Goal: Task Accomplishment & Management: Manage account settings

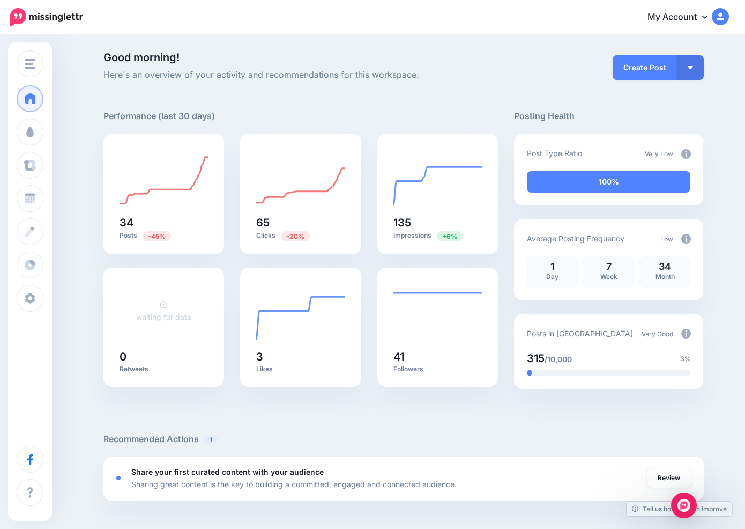
click at [682, 153] on img at bounding box center [687, 154] width 10 height 10
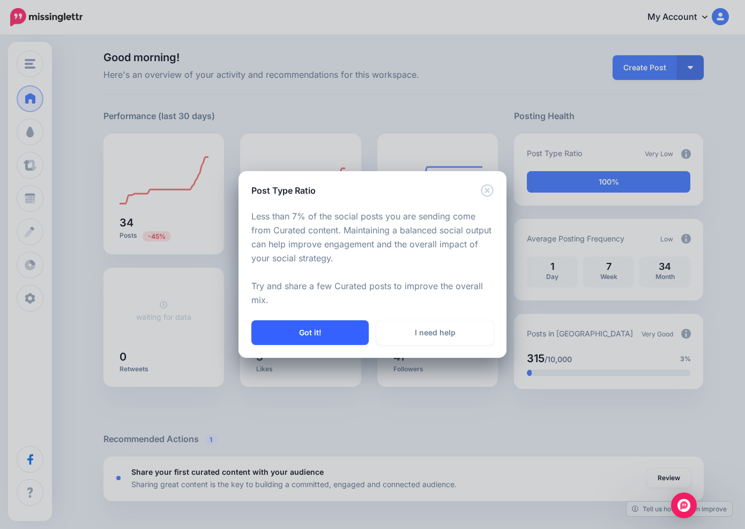
click at [332, 336] on button "Got it!" at bounding box center [309, 332] width 117 height 25
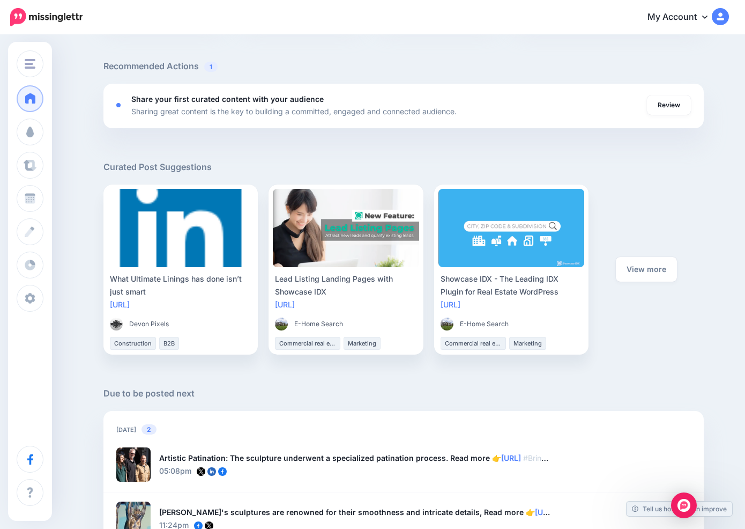
scroll to position [364, 0]
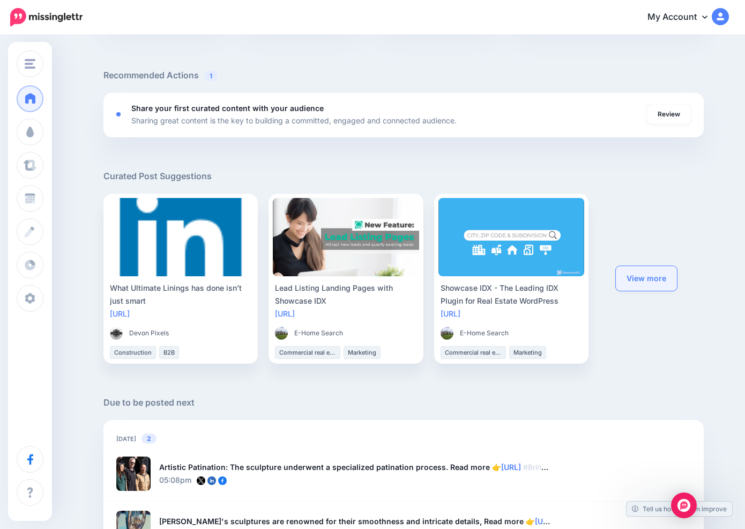
click at [661, 281] on link "View more" at bounding box center [646, 278] width 61 height 25
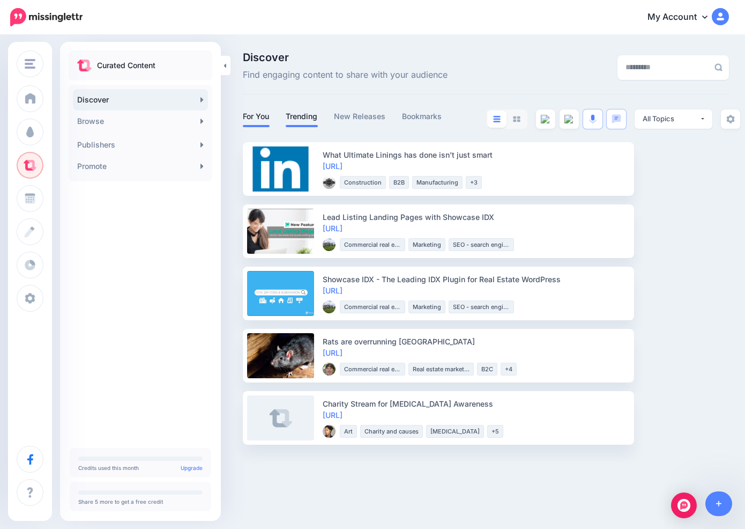
click at [312, 113] on link "Trending" at bounding box center [302, 116] width 32 height 13
click at [380, 115] on link "New Releases" at bounding box center [360, 116] width 52 height 13
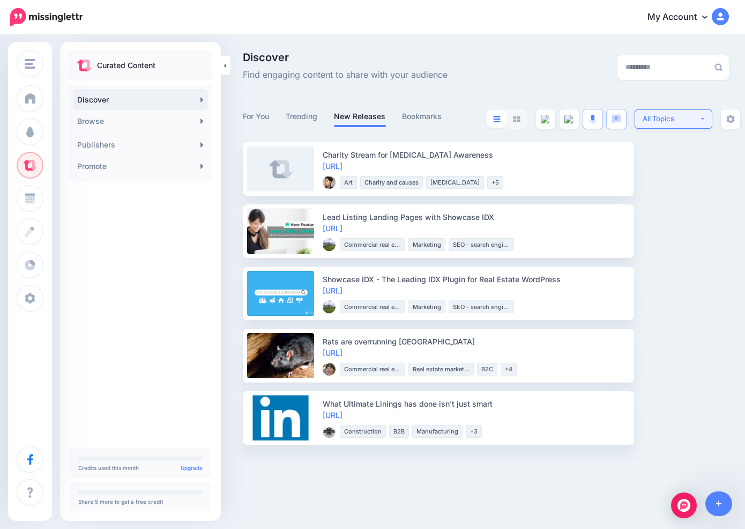
click at [678, 124] on button "All Topics" at bounding box center [674, 118] width 78 height 19
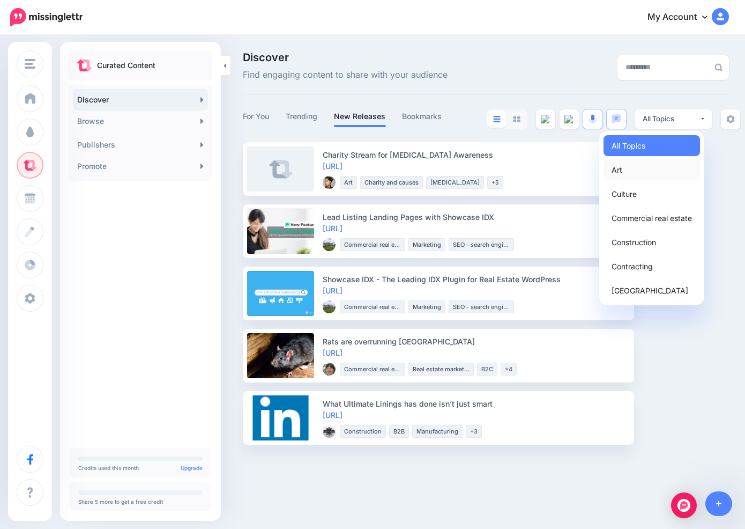
click at [637, 168] on link "Art" at bounding box center [652, 169] width 97 height 21
select select "**********"
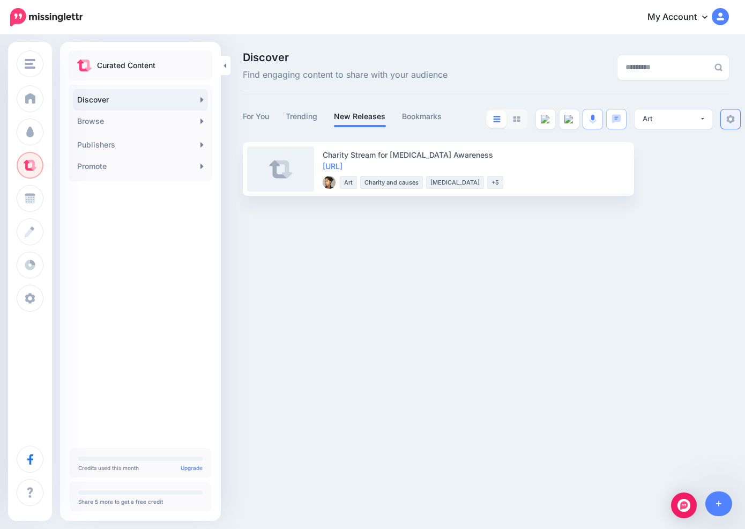
click at [729, 117] on img at bounding box center [731, 119] width 9 height 9
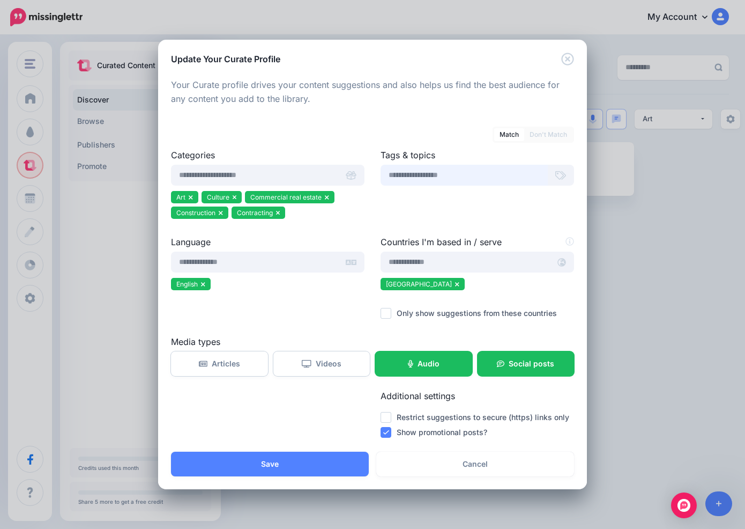
click at [445, 177] on input "text" at bounding box center [464, 175] width 167 height 21
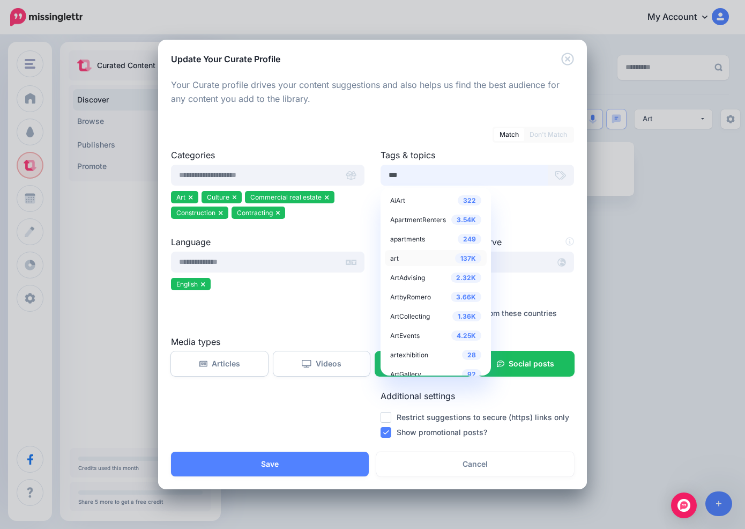
type input "***"
click at [418, 257] on div "137K art" at bounding box center [435, 257] width 91 height 13
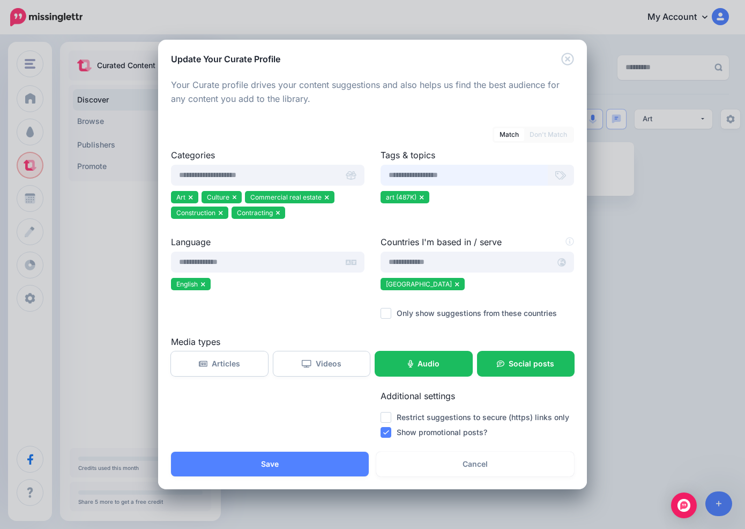
click at [429, 174] on input "text" at bounding box center [464, 175] width 167 height 21
drag, startPoint x: 428, startPoint y: 176, endPoint x: 377, endPoint y: 174, distance: 51.5
click at [377, 174] on div "Tags & topics ******* 322 AiArt 3.54K ApartmentRenters 249 apartments 137K art …" at bounding box center [478, 192] width 210 height 87
type input "*********"
drag, startPoint x: 436, startPoint y: 176, endPoint x: 354, endPoint y: 162, distance: 83.2
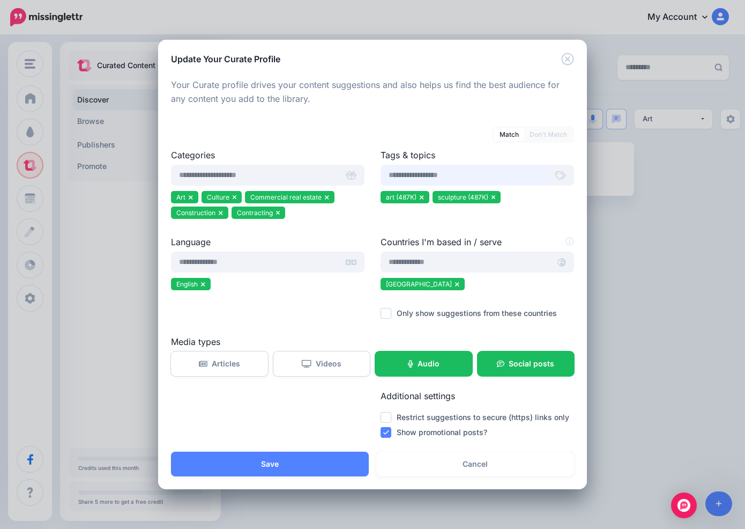
click at [354, 162] on div "Categories Art Culture Commercial real estate Construction Contracting Tags & t…" at bounding box center [372, 192] width 419 height 87
type input "**********"
click at [435, 174] on input "text" at bounding box center [464, 175] width 167 height 21
type input "**********"
click at [387, 311] on ins at bounding box center [386, 313] width 11 height 11
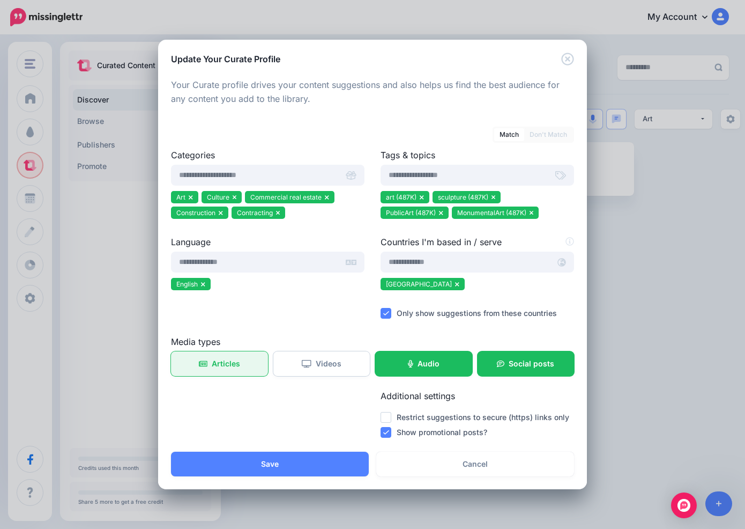
click at [246, 365] on link "Articles" at bounding box center [219, 363] width 97 height 25
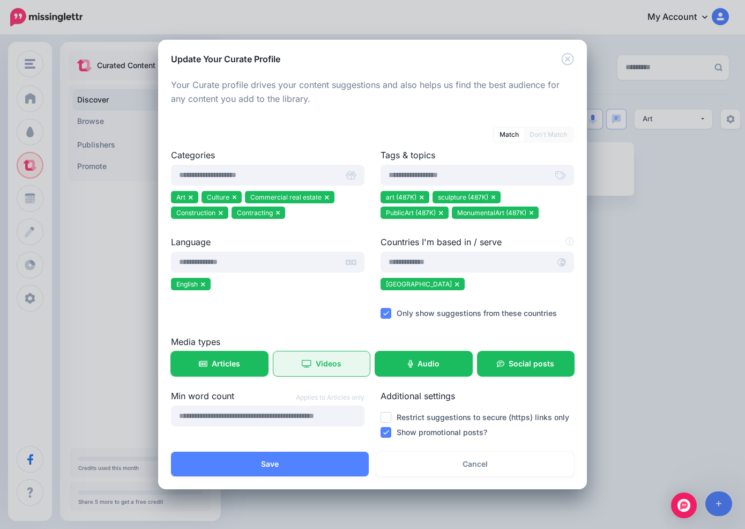
click at [301, 361] on link "Videos" at bounding box center [321, 363] width 97 height 25
click at [387, 414] on ins at bounding box center [386, 417] width 11 height 11
click at [386, 431] on ins at bounding box center [386, 432] width 11 height 11
click at [225, 172] on input "text" at bounding box center [254, 175] width 167 height 21
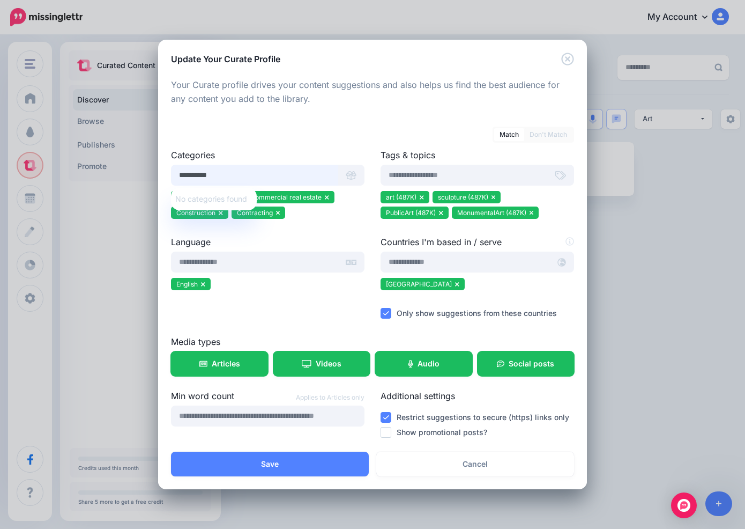
drag, startPoint x: 223, startPoint y: 174, endPoint x: 155, endPoint y: 169, distance: 67.7
click at [155, 169] on div "**********" at bounding box center [372, 264] width 745 height 529
click at [192, 172] on input "*********" at bounding box center [254, 175] width 167 height 21
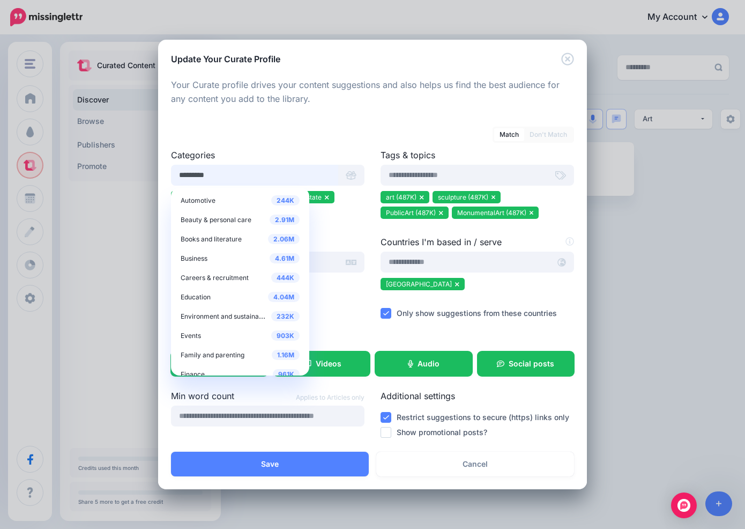
click at [192, 172] on input "*********" at bounding box center [254, 175] width 167 height 21
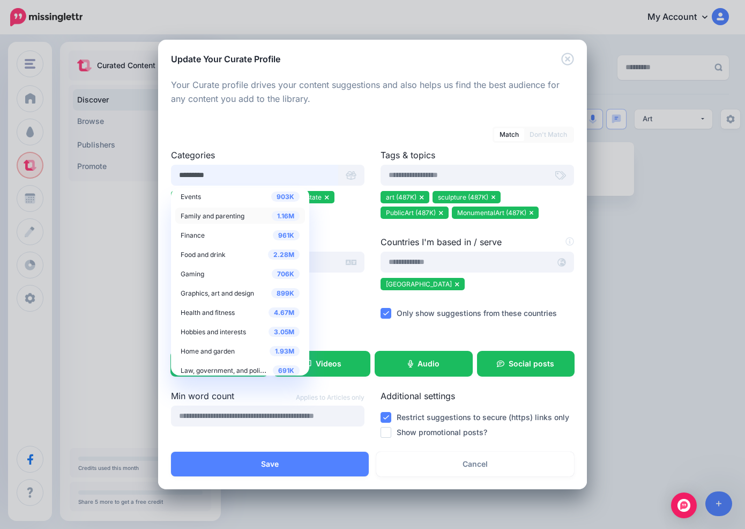
scroll to position [141, 0]
type input "*********"
click at [238, 290] on span "Graphics, art and design" at bounding box center [217, 291] width 73 height 8
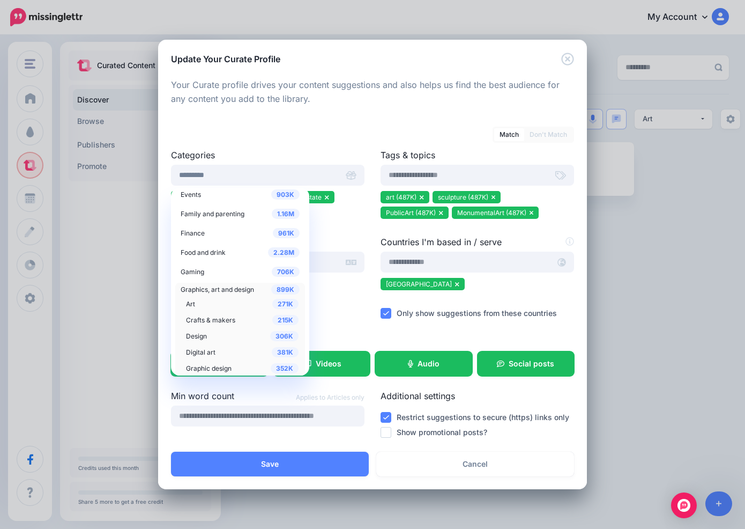
click at [238, 290] on span "Graphics, art and design" at bounding box center [217, 289] width 73 height 8
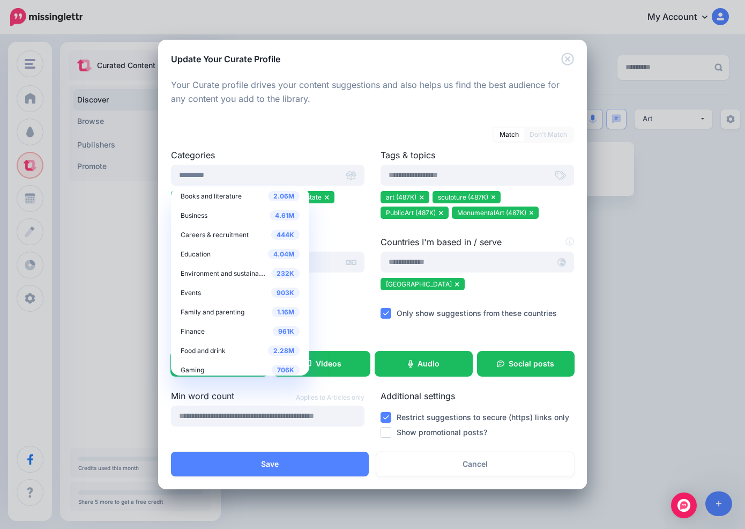
scroll to position [33, 0]
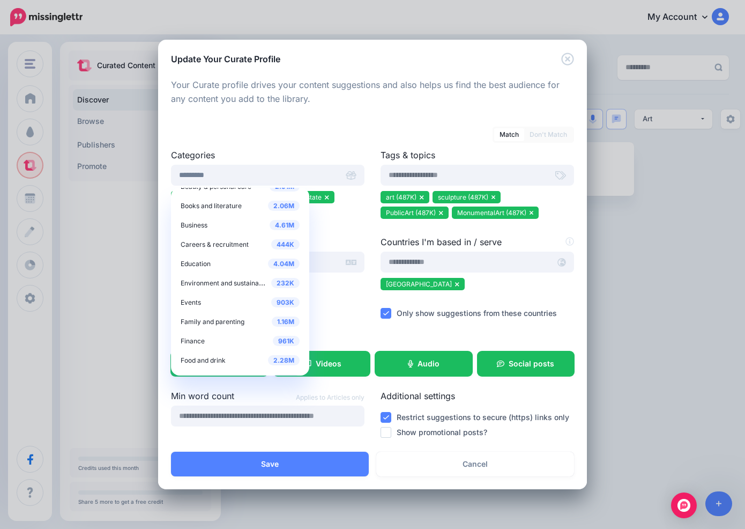
click at [343, 245] on label "Language" at bounding box center [268, 241] width 194 height 13
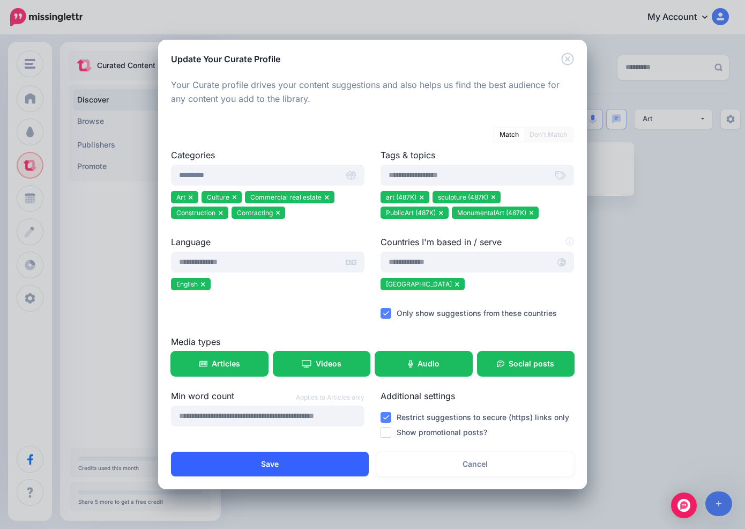
click at [288, 460] on button "Save" at bounding box center [270, 463] width 198 height 25
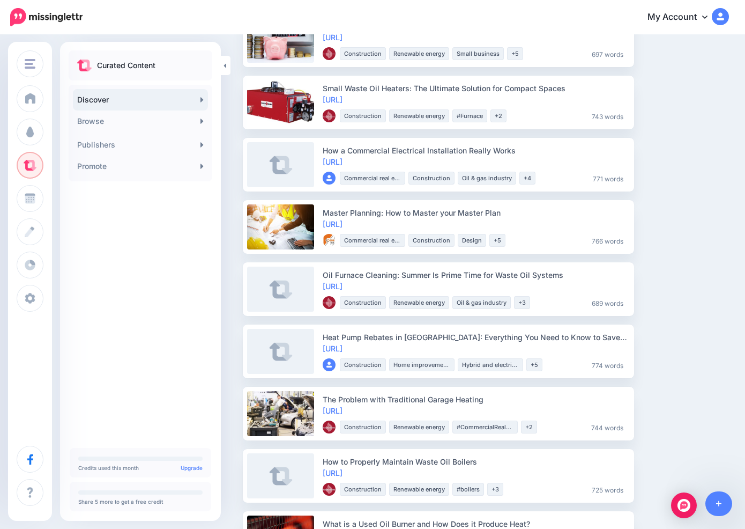
scroll to position [1165, 0]
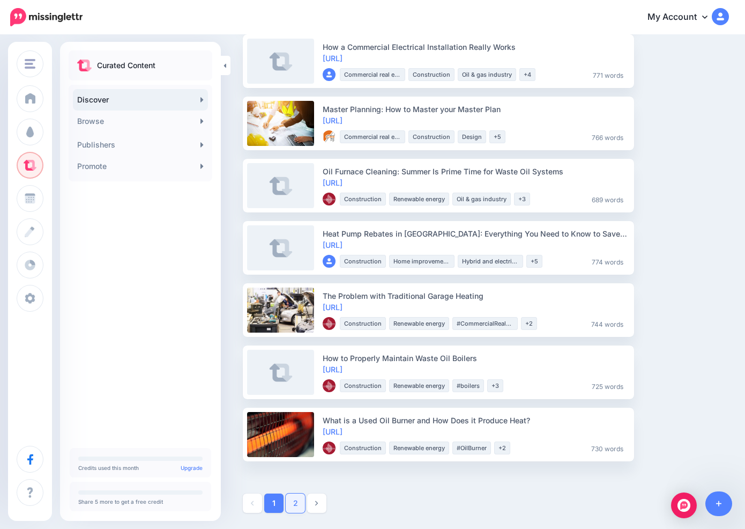
click at [295, 504] on link "2" at bounding box center [295, 502] width 19 height 19
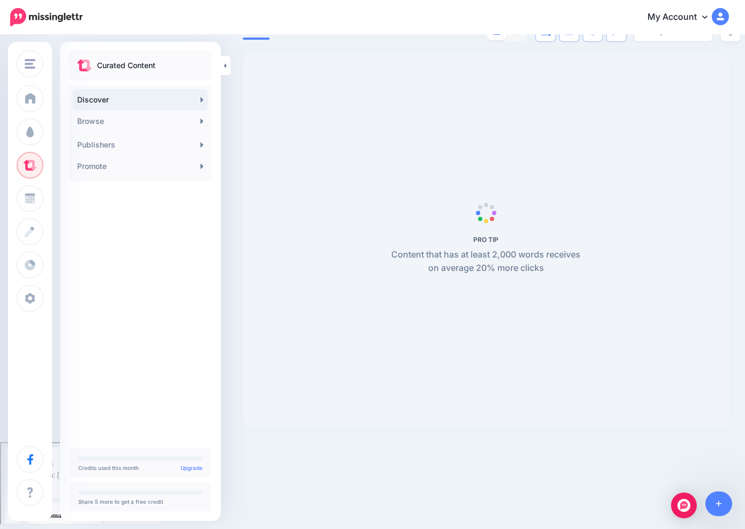
scroll to position [1, 0]
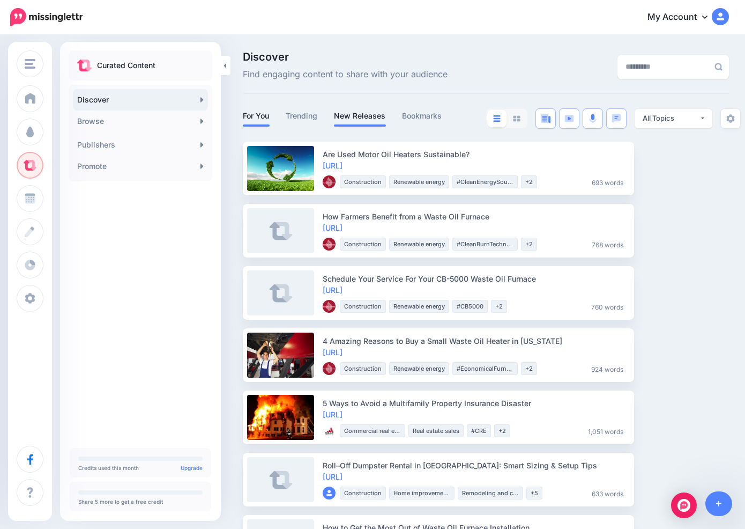
click at [374, 118] on link "New Releases" at bounding box center [360, 115] width 52 height 13
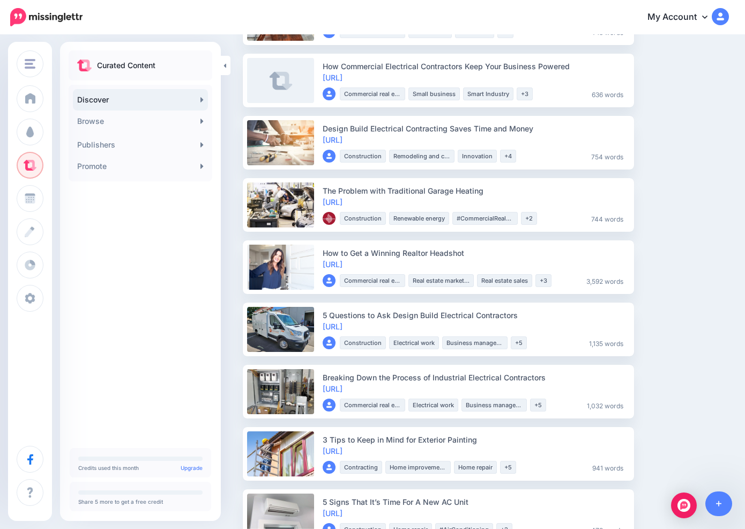
scroll to position [0, 0]
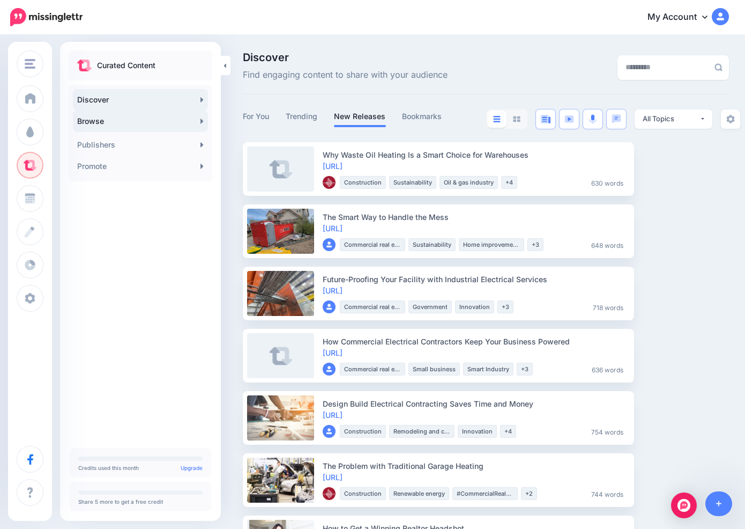
click at [94, 123] on link "Browse" at bounding box center [140, 120] width 135 height 21
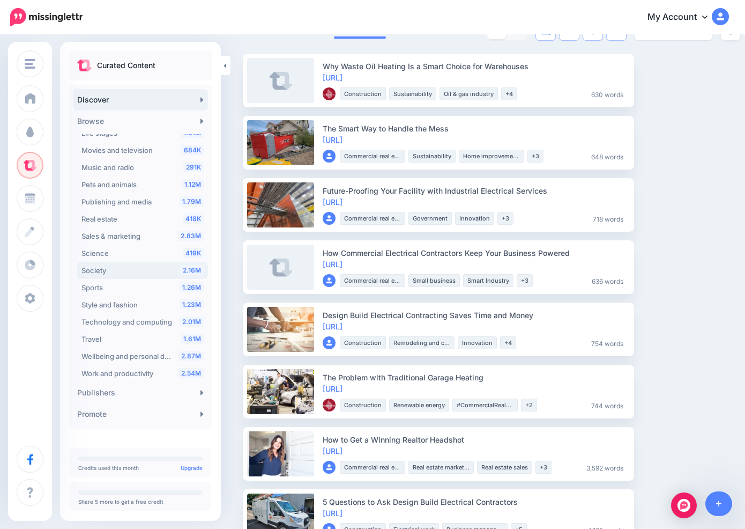
scroll to position [102, 0]
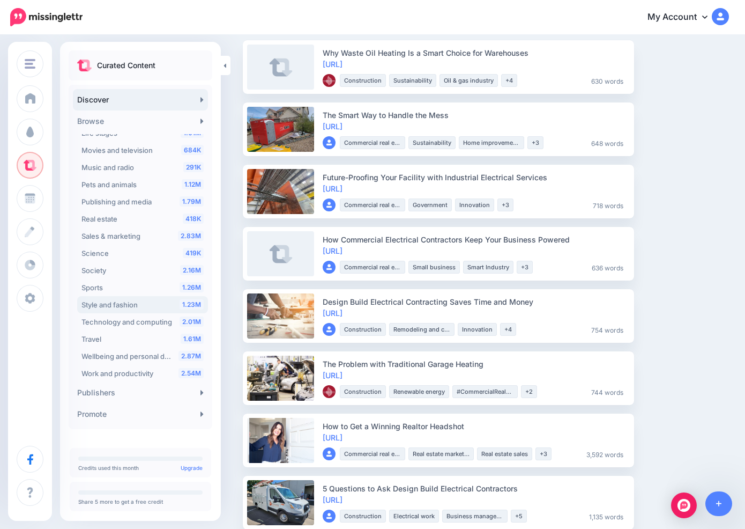
click at [115, 302] on span "Style and fashion" at bounding box center [110, 304] width 56 height 9
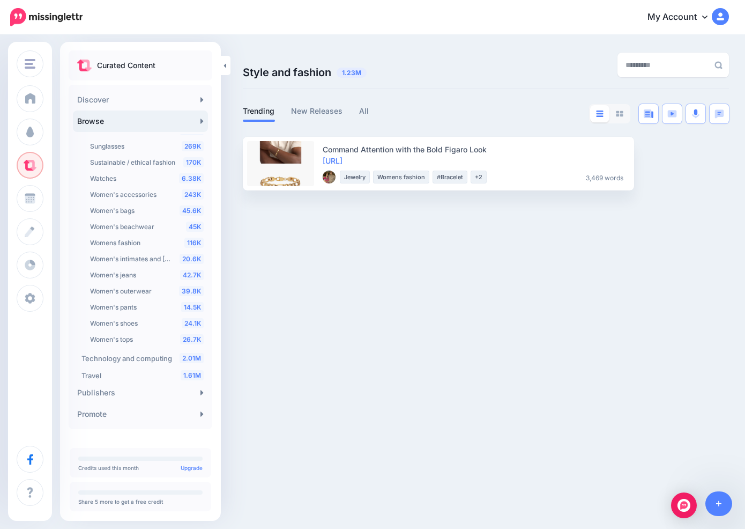
scroll to position [754, 0]
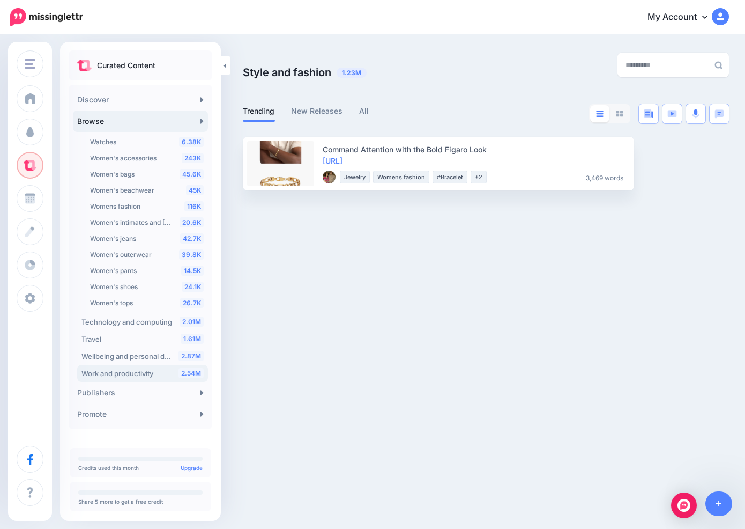
click at [137, 376] on span "Work and productivity" at bounding box center [118, 373] width 72 height 9
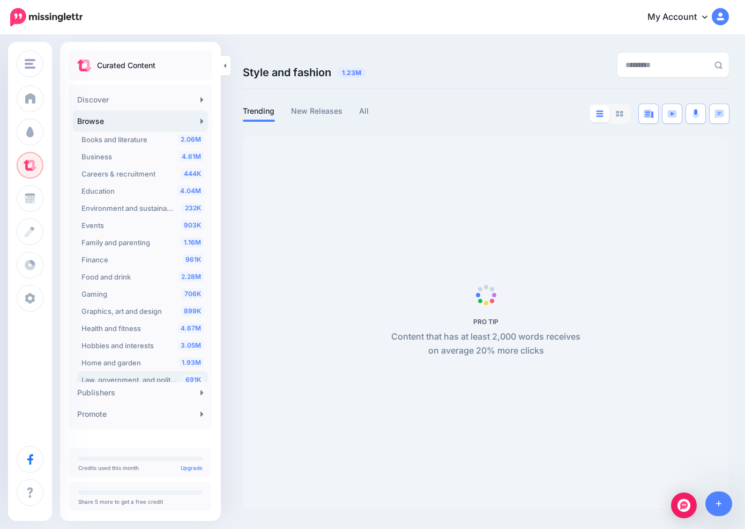
scroll to position [36, 0]
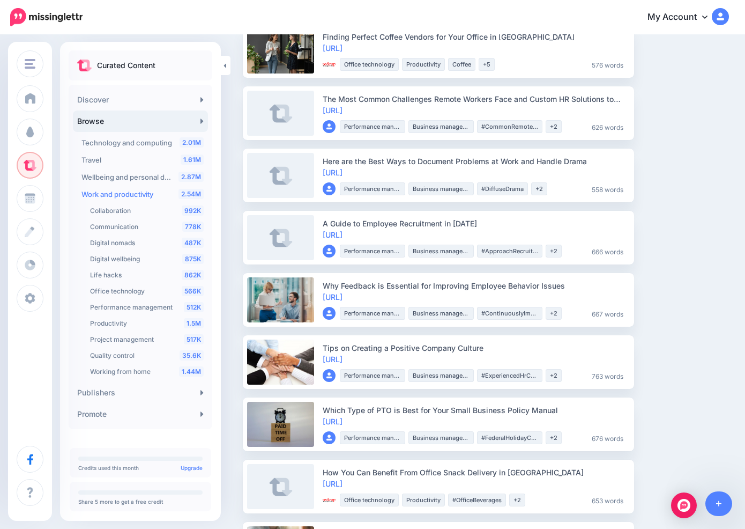
scroll to position [869, 0]
